Goal: Check status: Check status

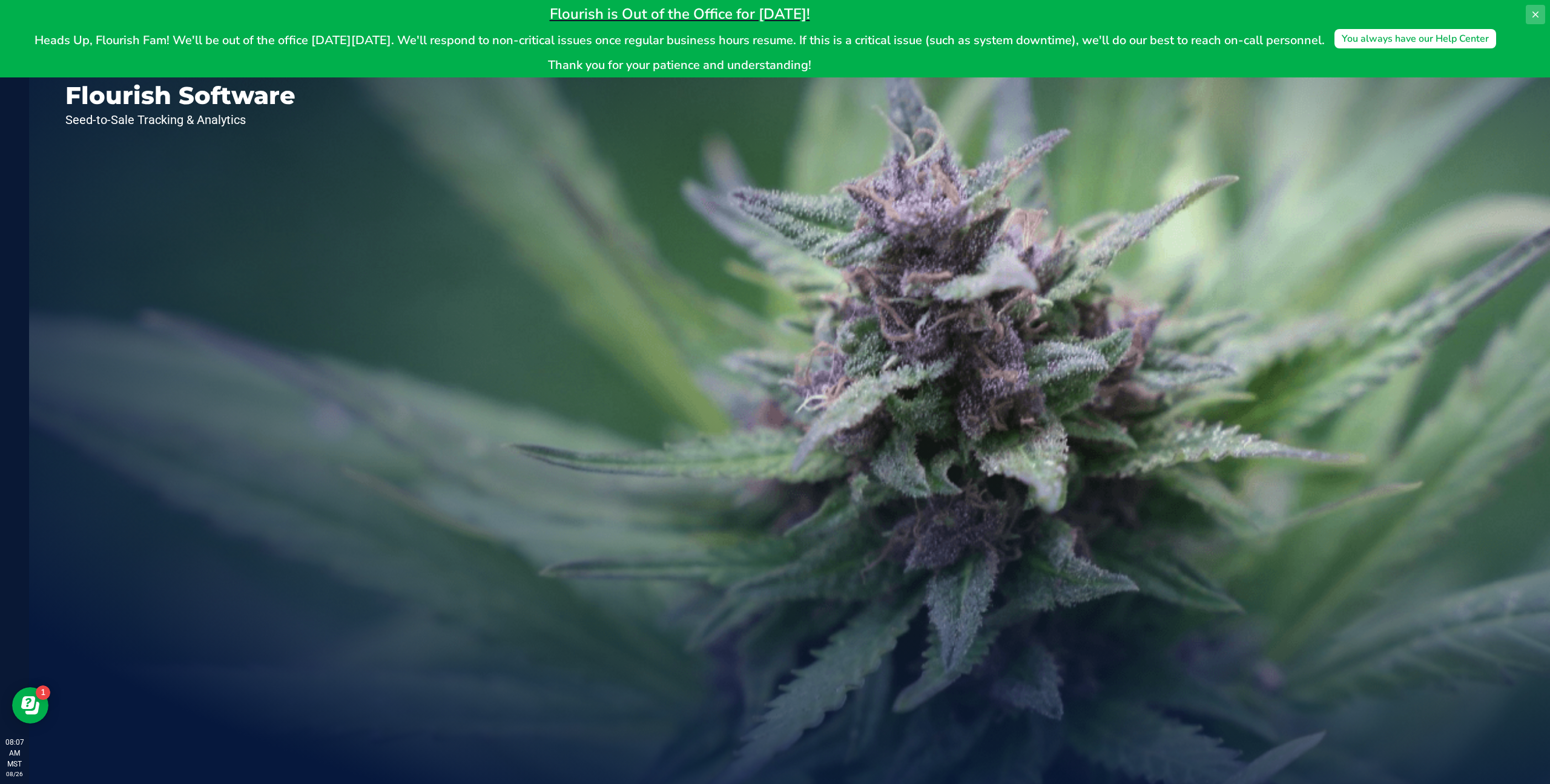
click at [1534, 15] on icon at bounding box center [1535, 14] width 6 height 6
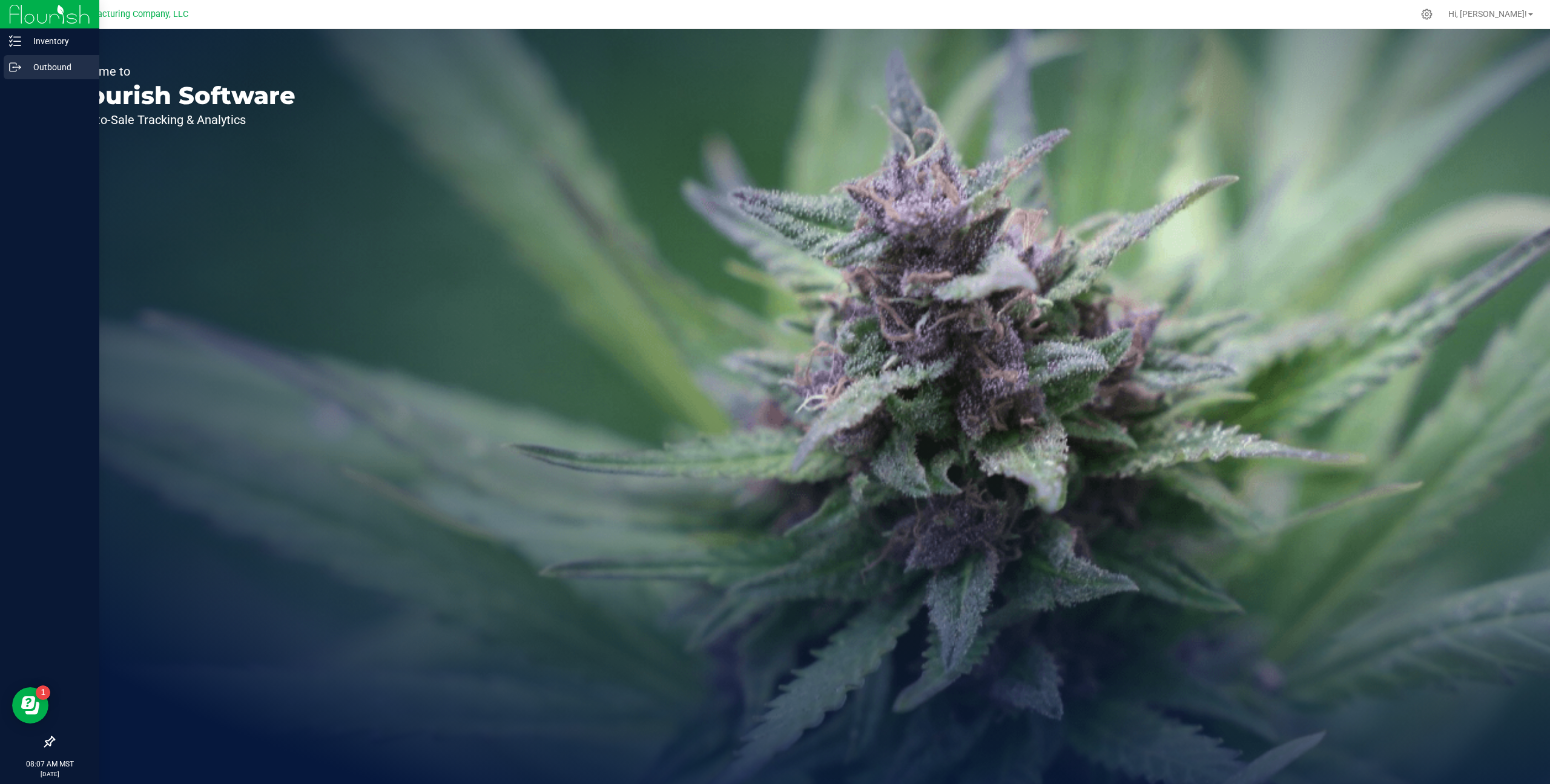
click at [55, 69] on p "Outbound" at bounding box center [58, 67] width 73 height 15
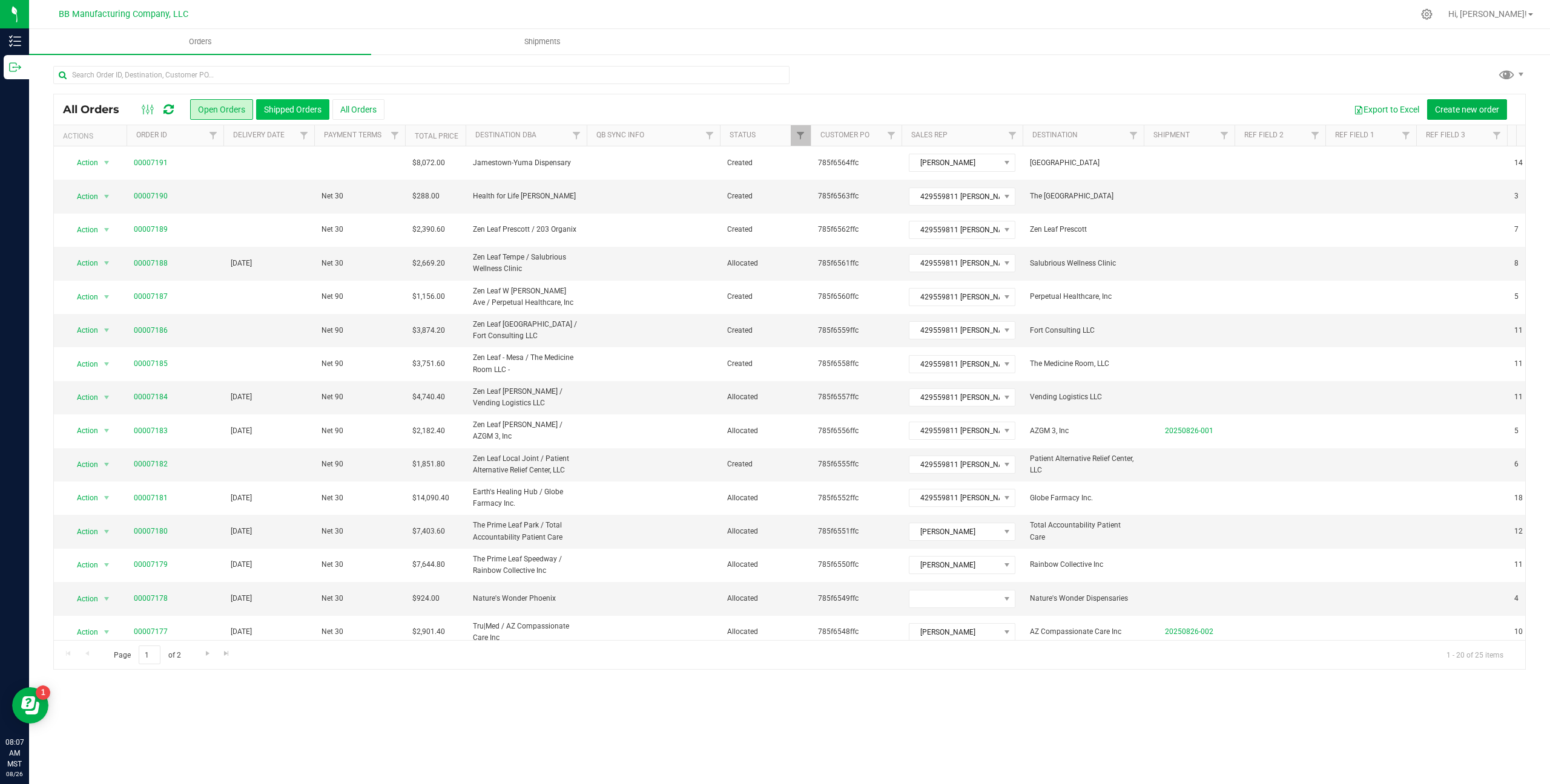
click at [287, 110] on button "Shipped Orders" at bounding box center [292, 110] width 73 height 21
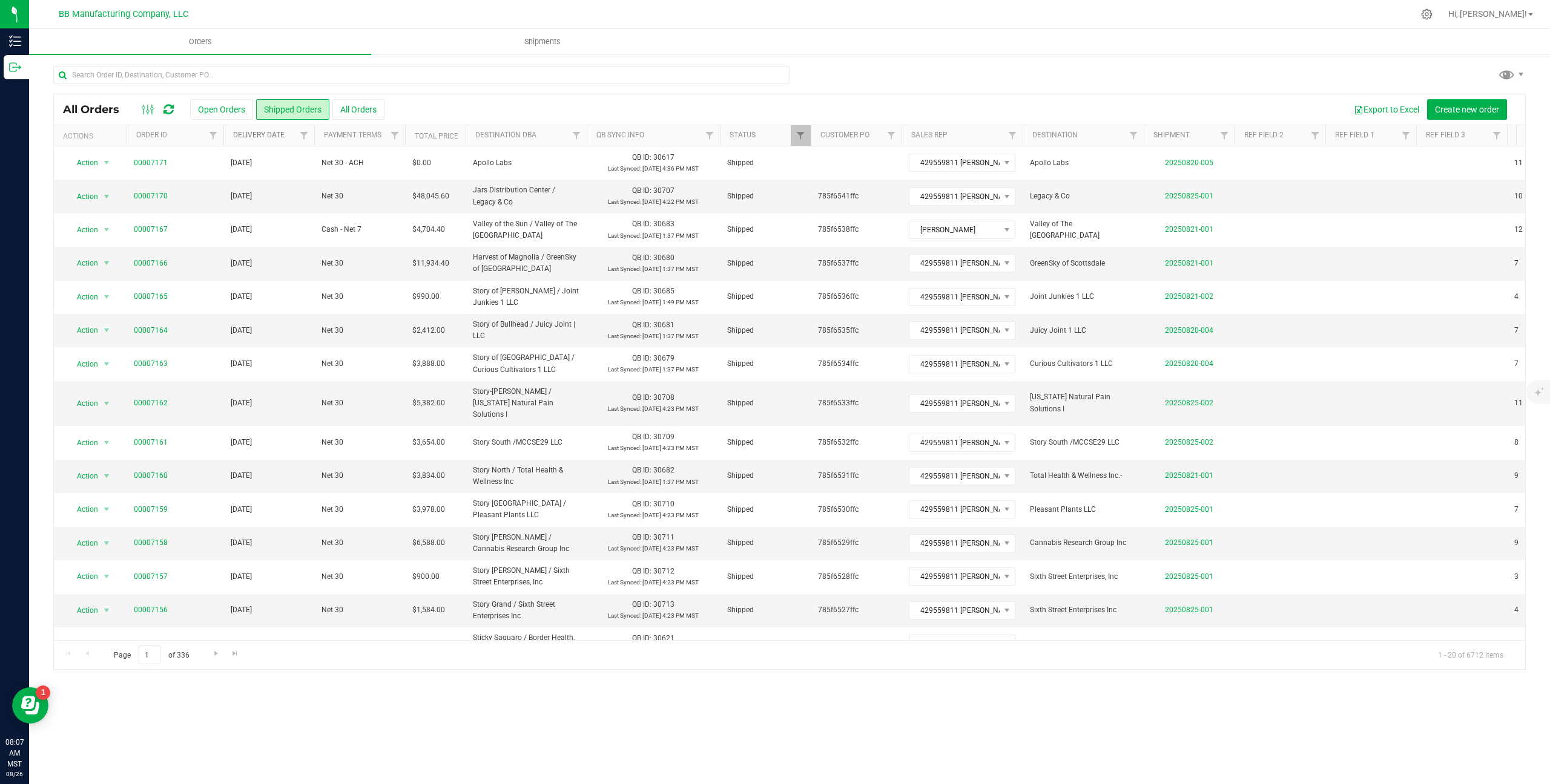
click at [260, 137] on link "Delivery Date" at bounding box center [259, 135] width 52 height 9
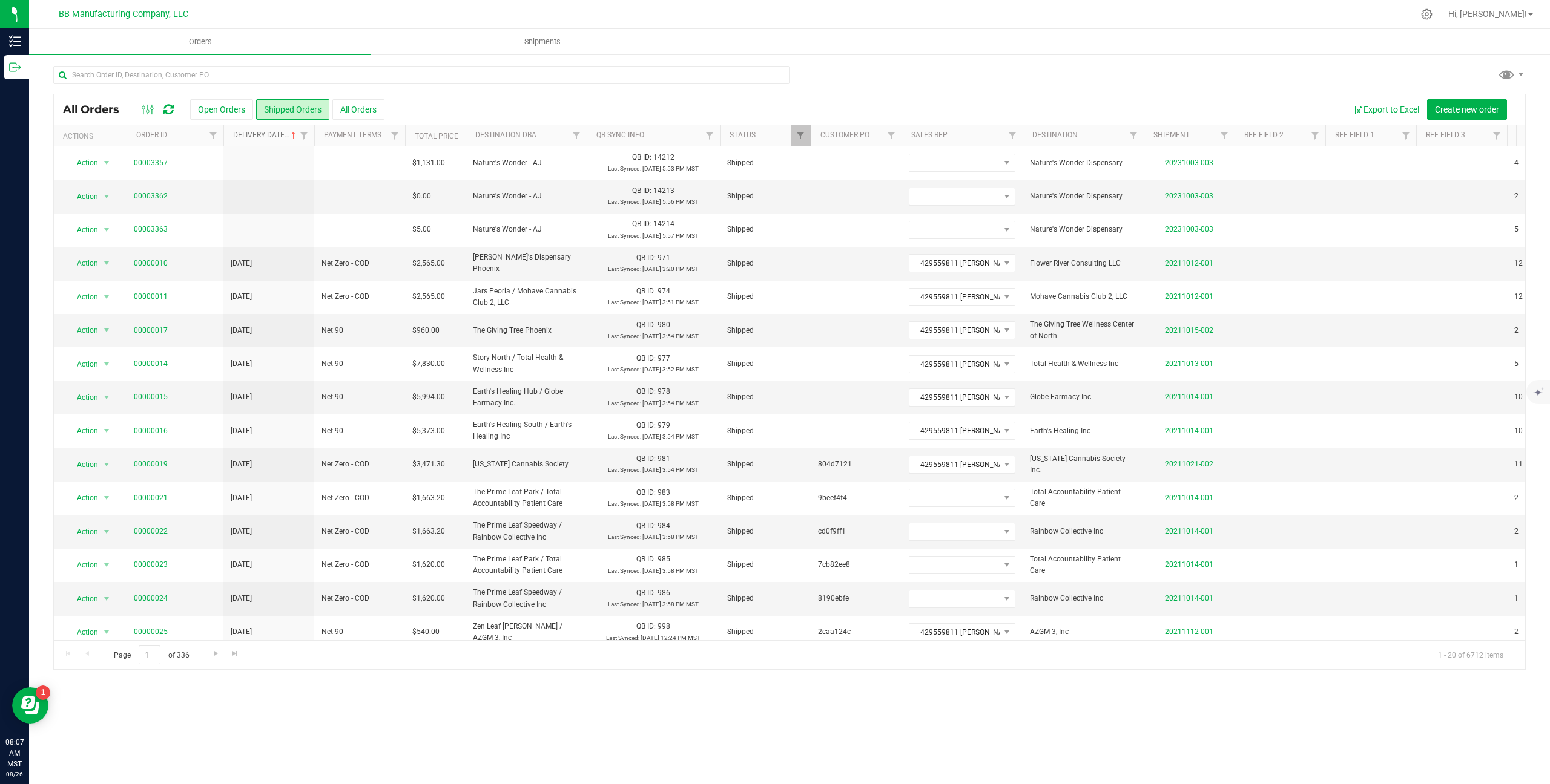
click at [260, 137] on link "Delivery Date" at bounding box center [266, 135] width 65 height 9
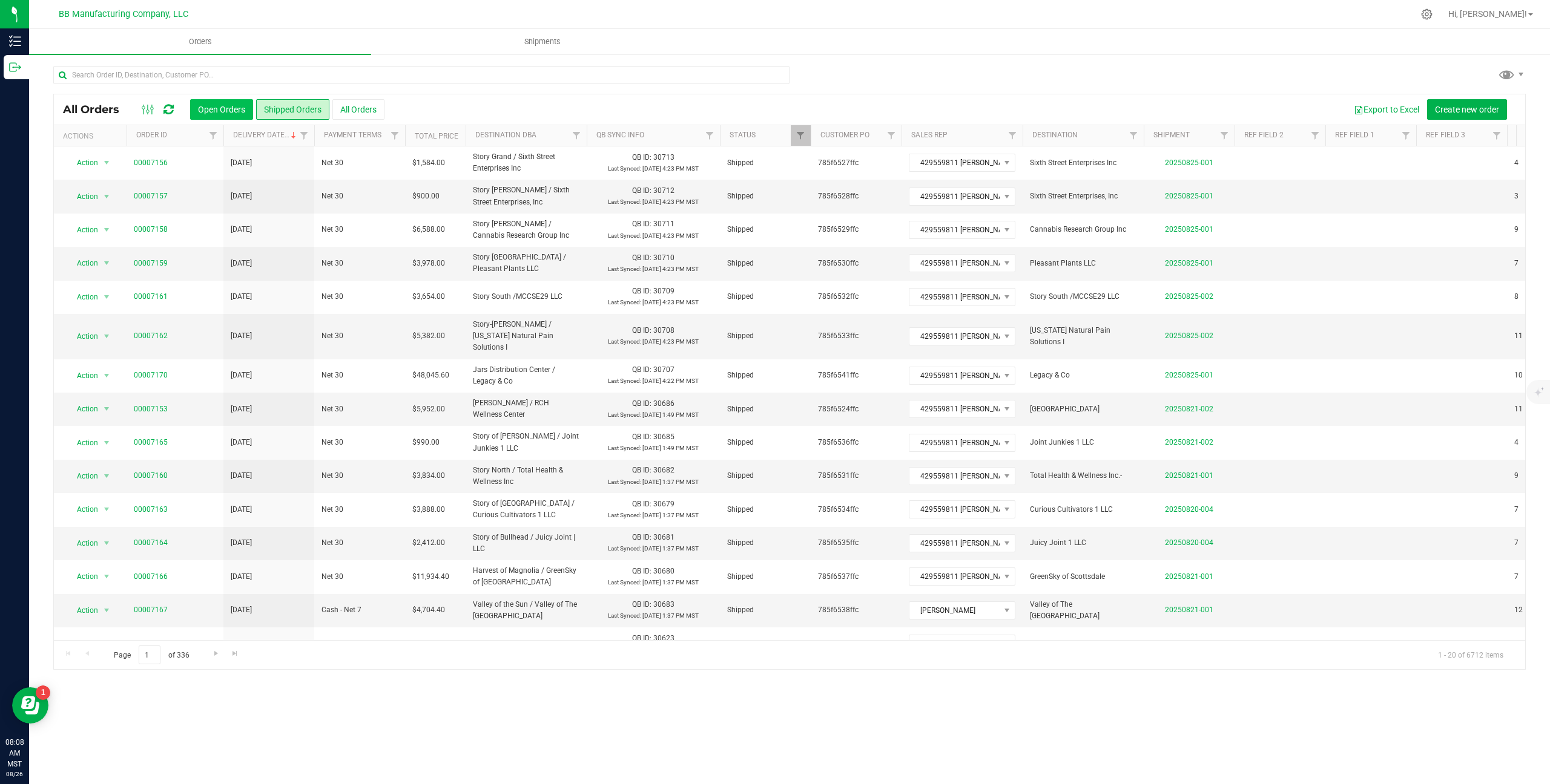
click at [229, 107] on button "Open Orders" at bounding box center [222, 110] width 63 height 21
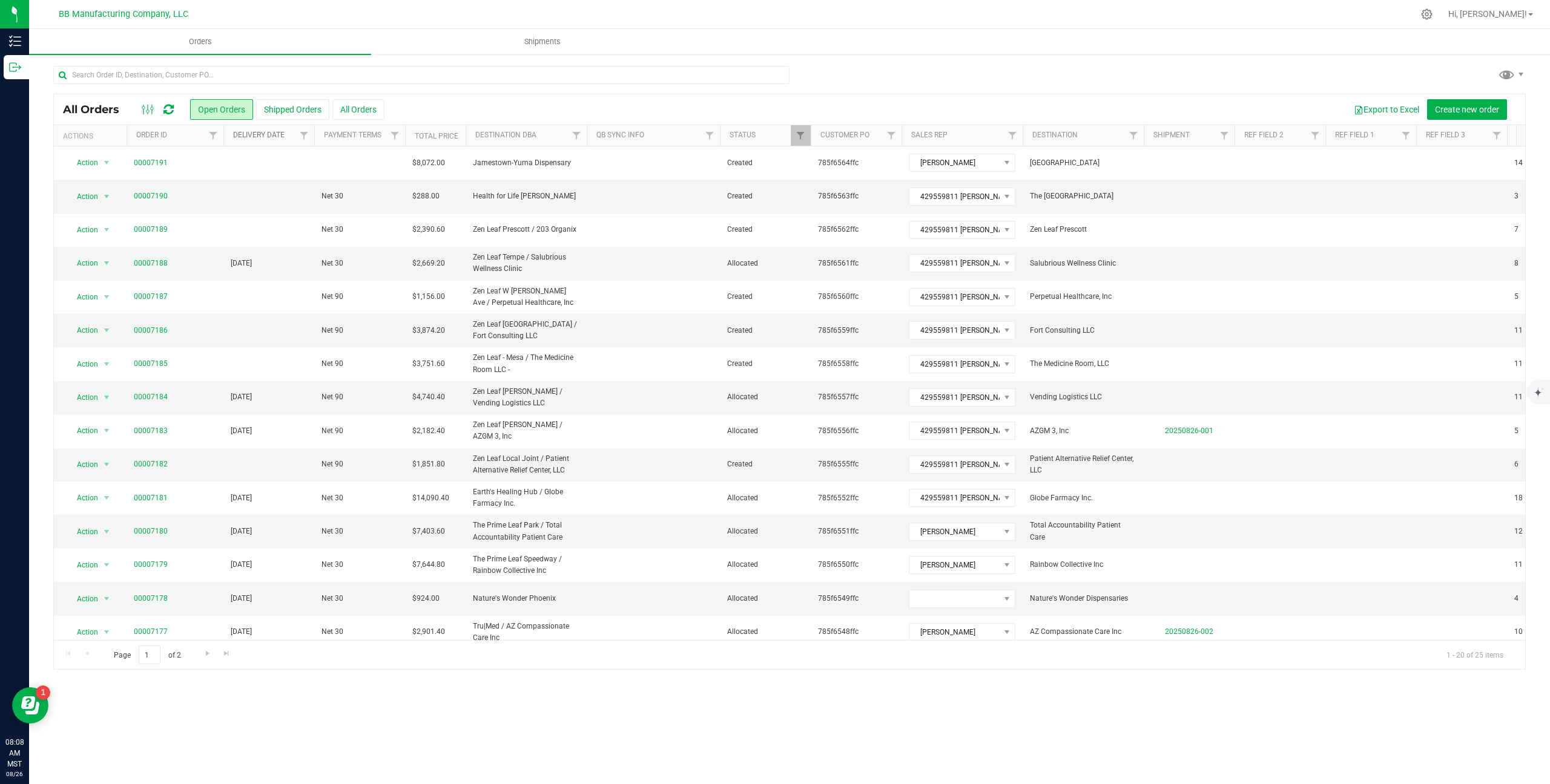
click at [262, 134] on link "Delivery Date" at bounding box center [259, 135] width 52 height 9
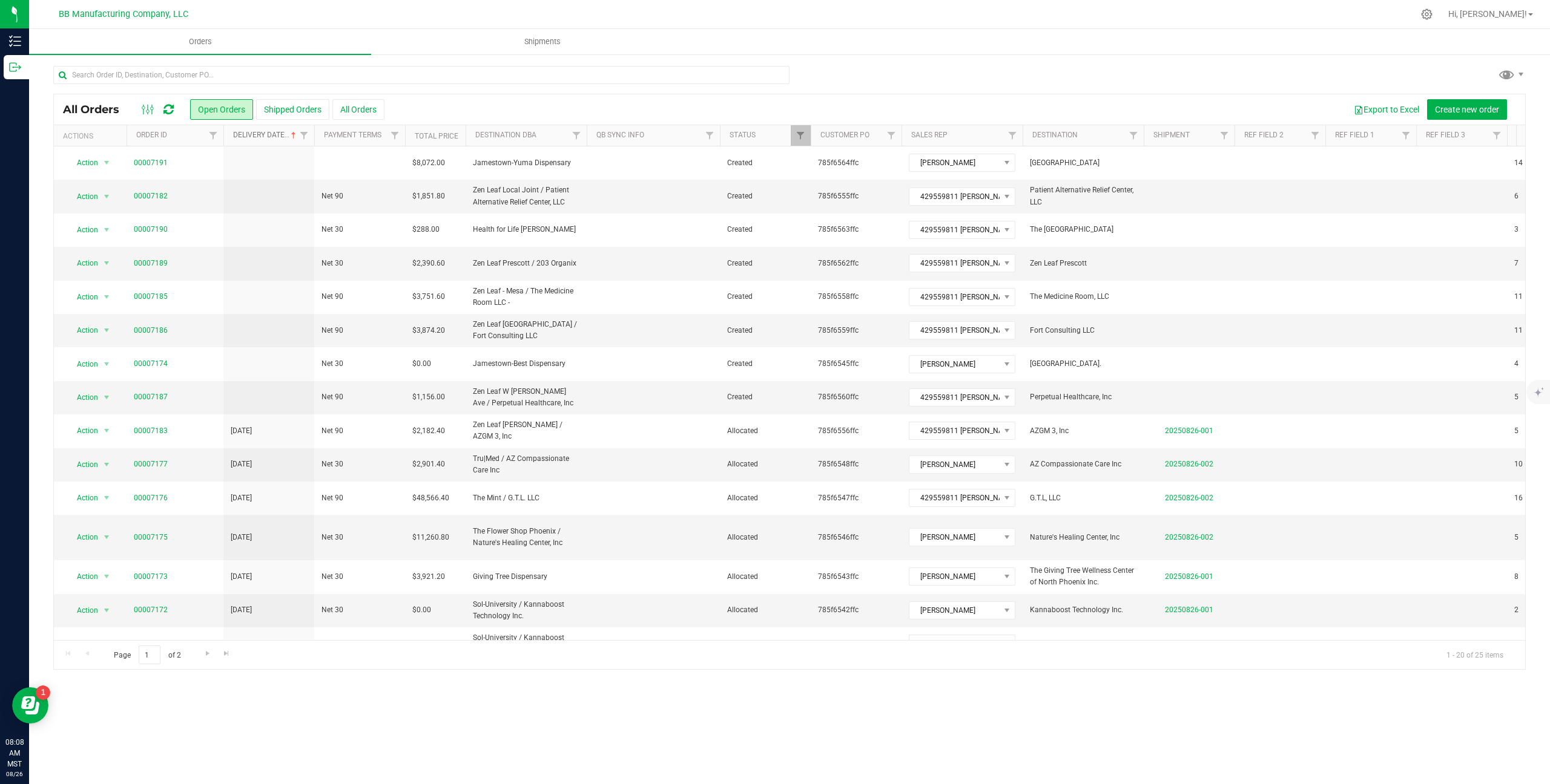
click at [255, 136] on link "Delivery Date" at bounding box center [266, 135] width 65 height 9
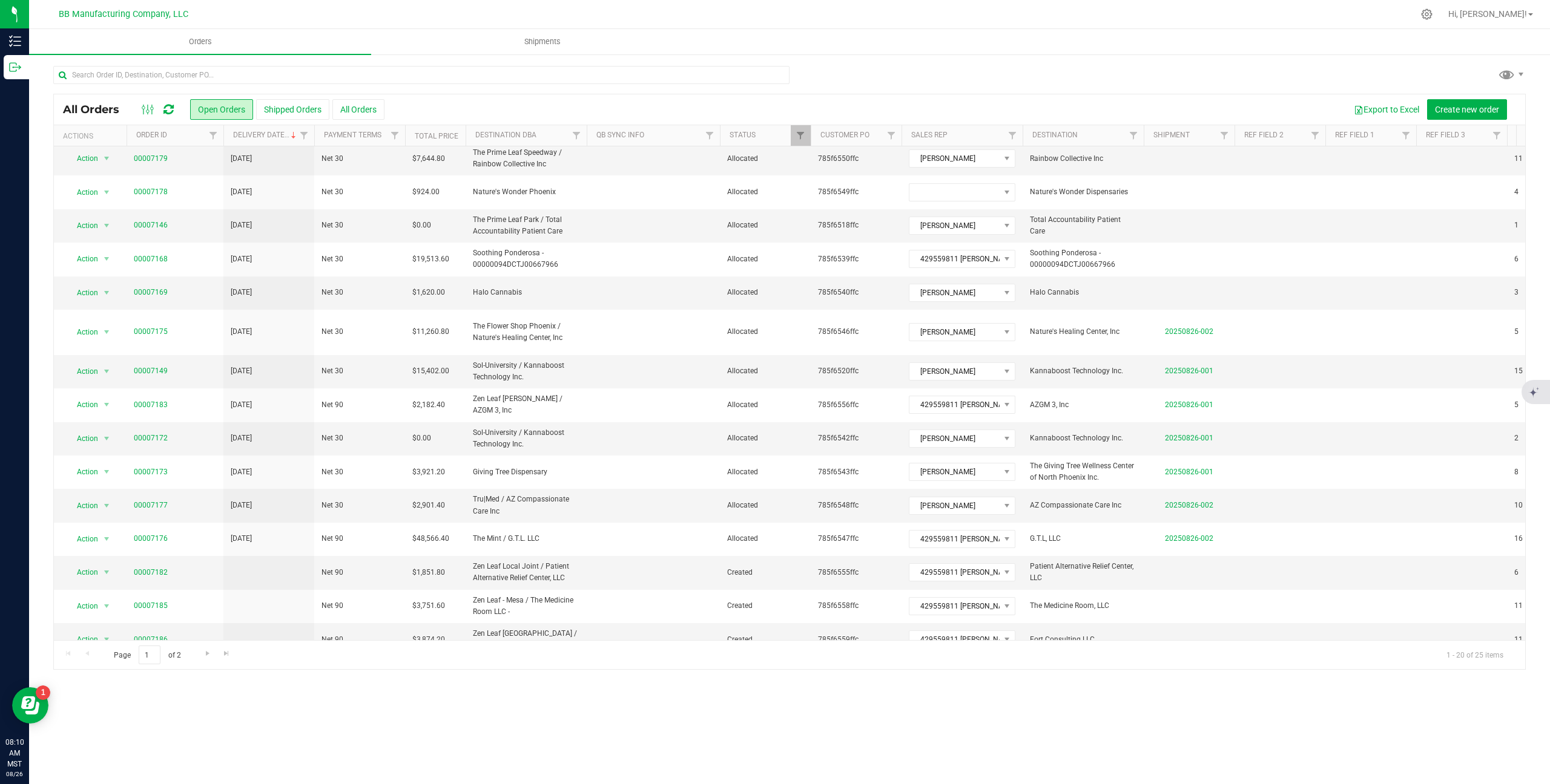
scroll to position [185, 0]
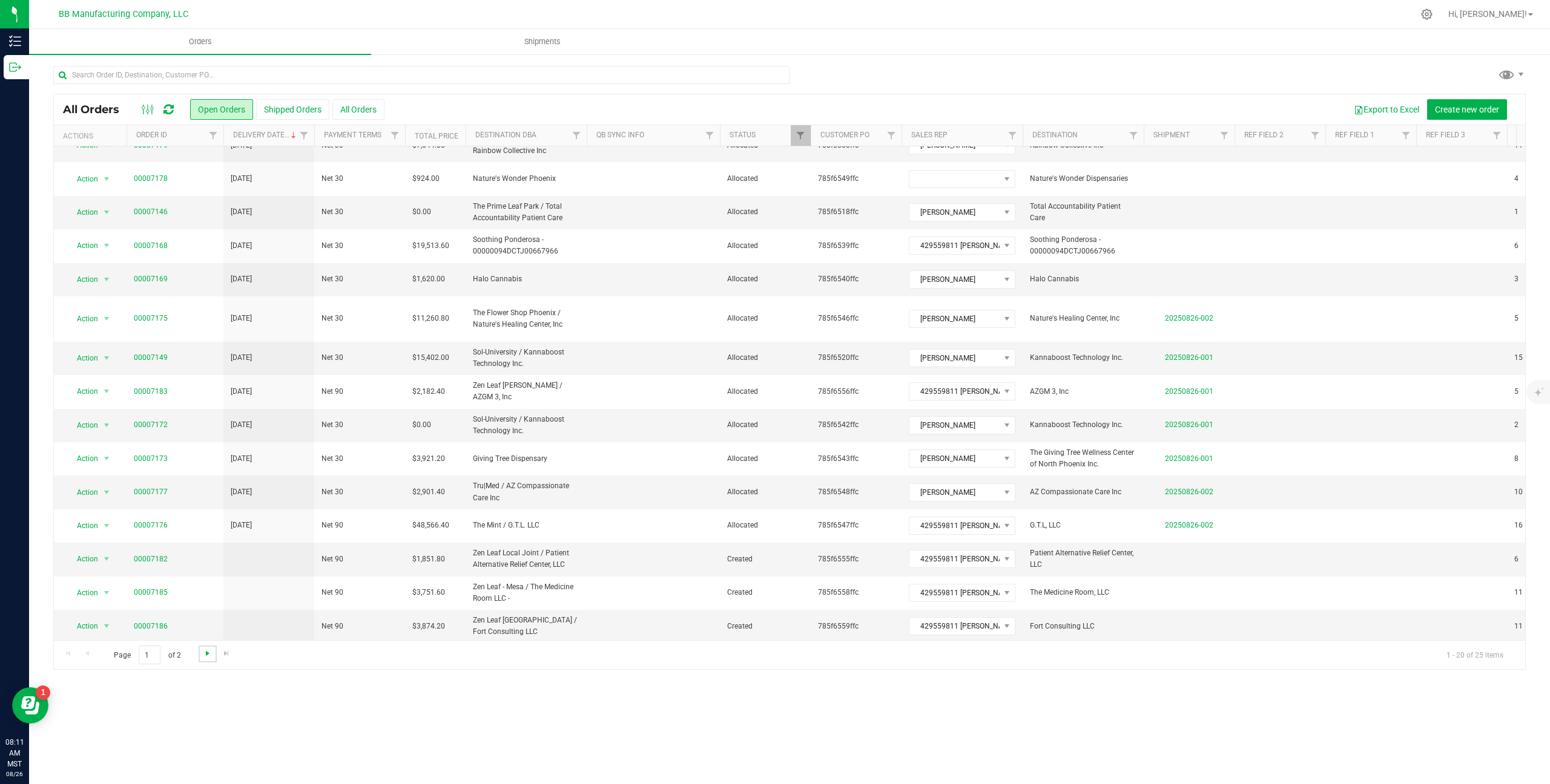
click at [206, 655] on span "Go to the next page" at bounding box center [208, 654] width 9 height 9
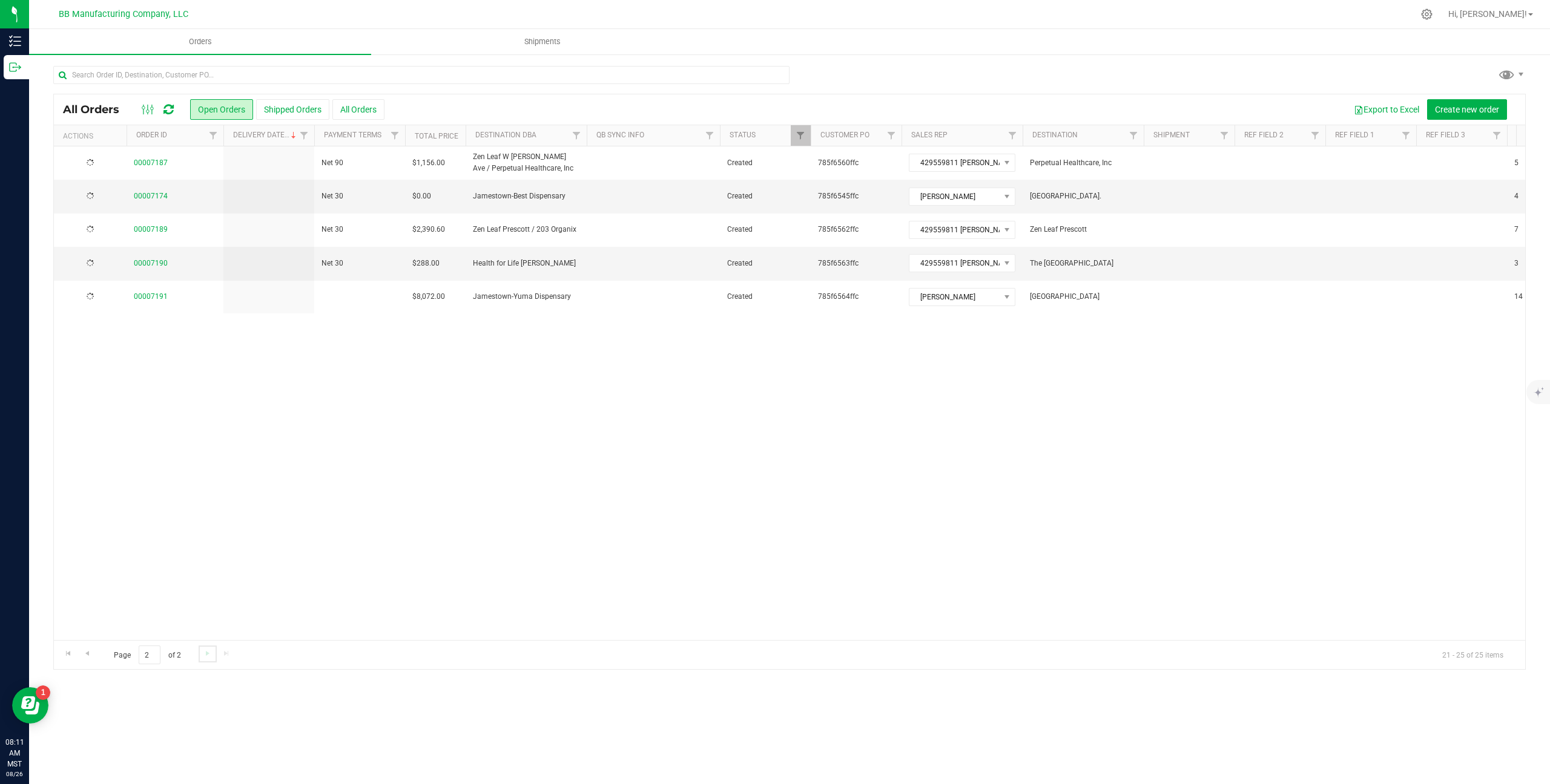
scroll to position [0, 0]
